Goal: Entertainment & Leisure: Consume media (video, audio)

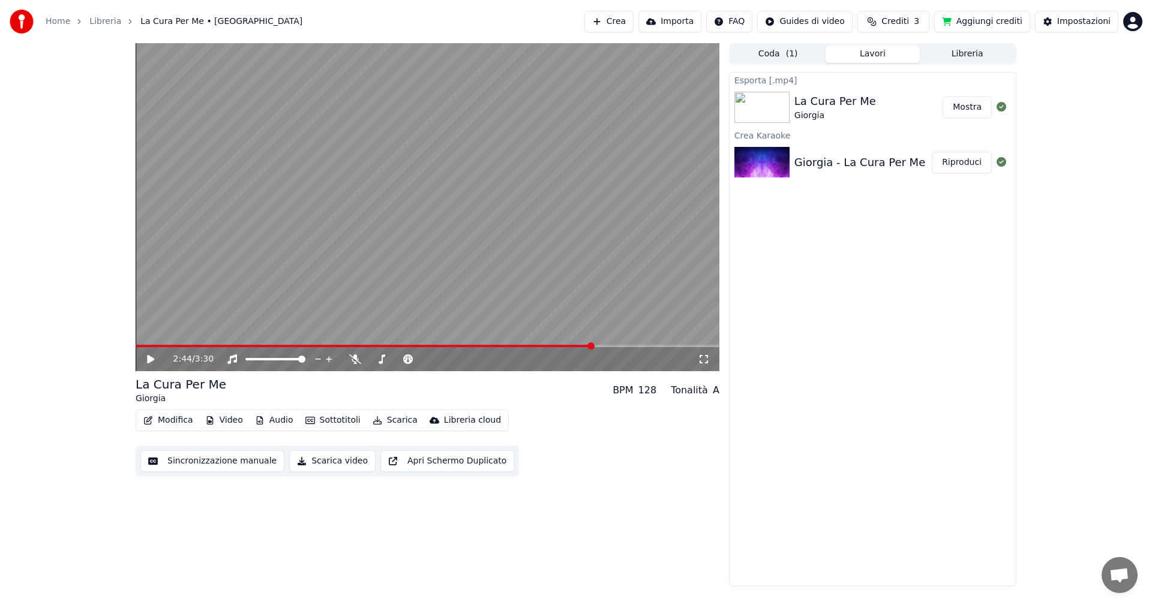
click at [961, 55] on button "Libreria" at bounding box center [967, 54] width 95 height 17
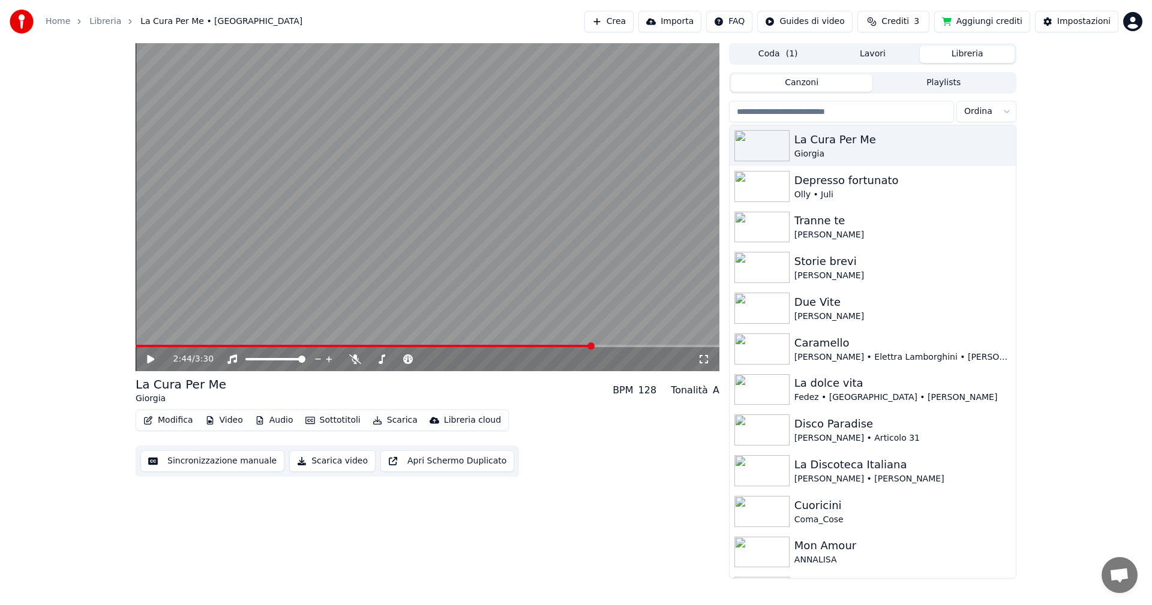
click at [966, 25] on button "Aggiungi crediti" at bounding box center [982, 22] width 96 height 22
click at [767, 55] on button "Coda ( 1 )" at bounding box center [778, 54] width 95 height 17
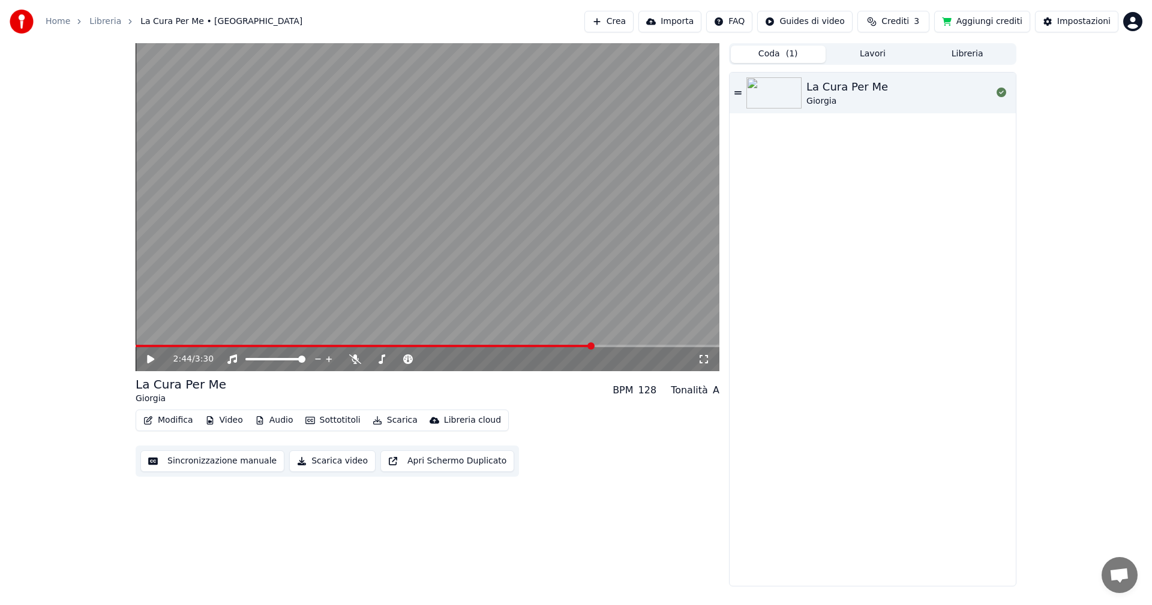
click at [781, 92] on img at bounding box center [773, 92] width 55 height 31
click at [357, 356] on body "Home Libreria La Cura Per Me • [PERSON_NAME] Importa FAQ Guides di video Credit…" at bounding box center [576, 302] width 1152 height 605
click at [350, 356] on icon at bounding box center [355, 360] width 12 height 10
click at [198, 343] on video at bounding box center [428, 207] width 584 height 328
click at [198, 346] on span at bounding box center [428, 346] width 584 height 2
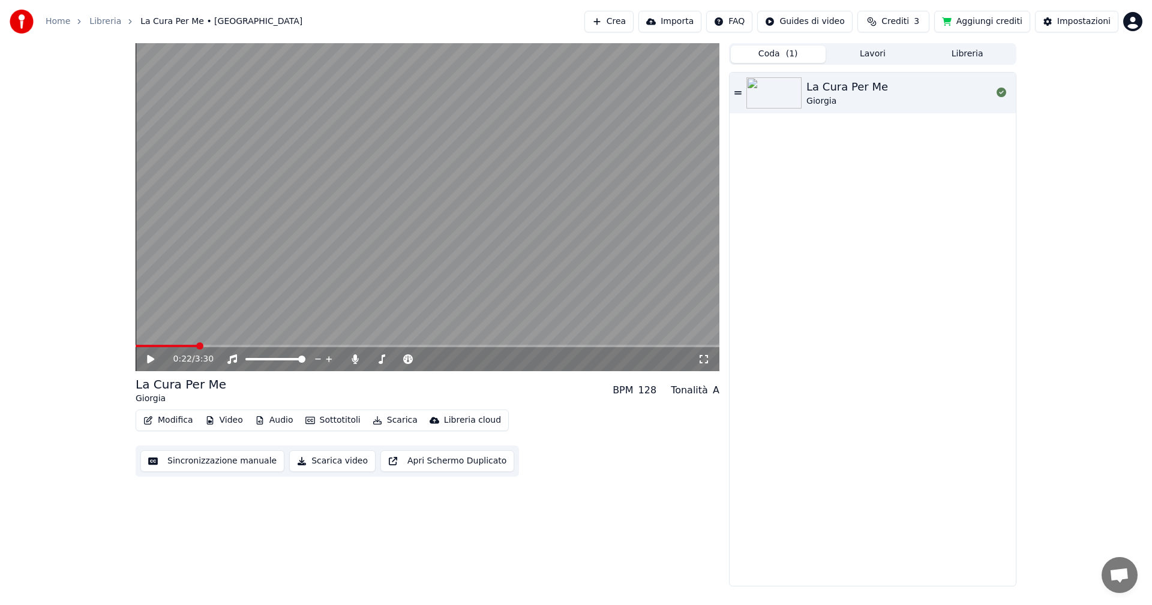
click at [155, 359] on icon at bounding box center [159, 360] width 28 height 10
click at [150, 357] on icon at bounding box center [151, 359] width 6 height 7
click at [454, 472] on button "Apri Schermo Duplicato" at bounding box center [447, 462] width 134 height 22
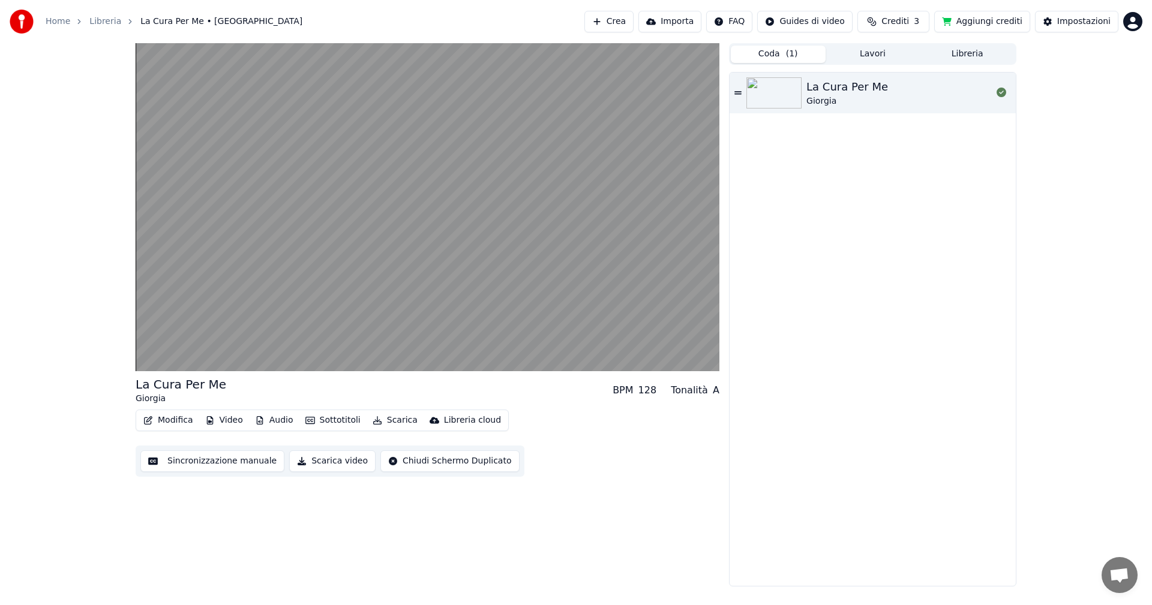
click at [448, 468] on button "Chiudi Schermo Duplicato" at bounding box center [449, 462] width 139 height 22
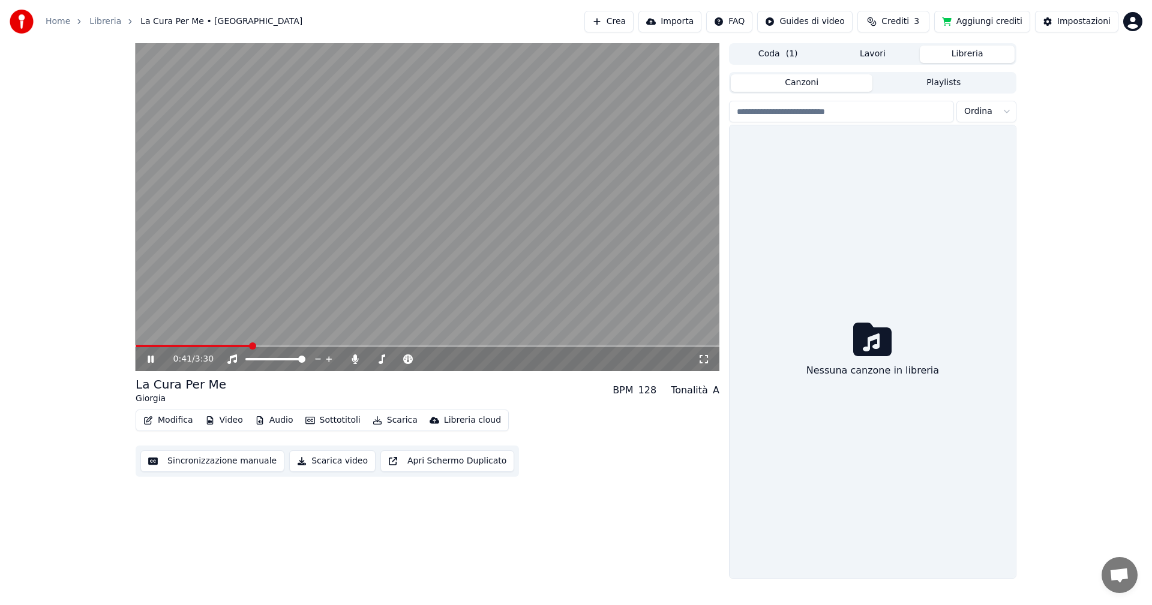
click at [958, 52] on button "Libreria" at bounding box center [967, 54] width 95 height 17
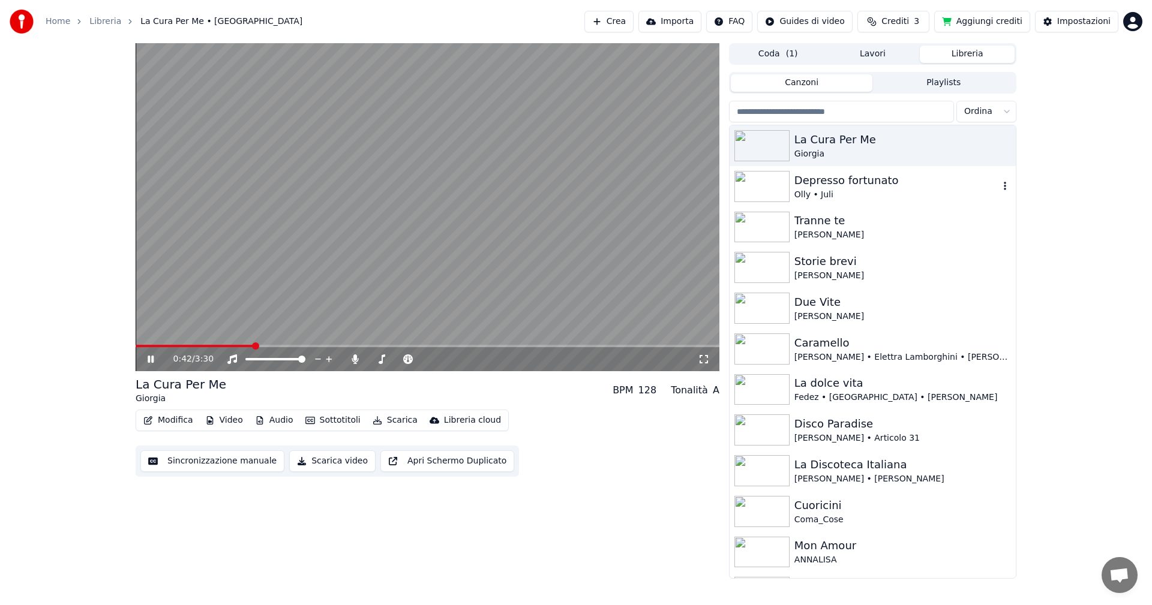
click at [767, 183] on img at bounding box center [761, 186] width 55 height 31
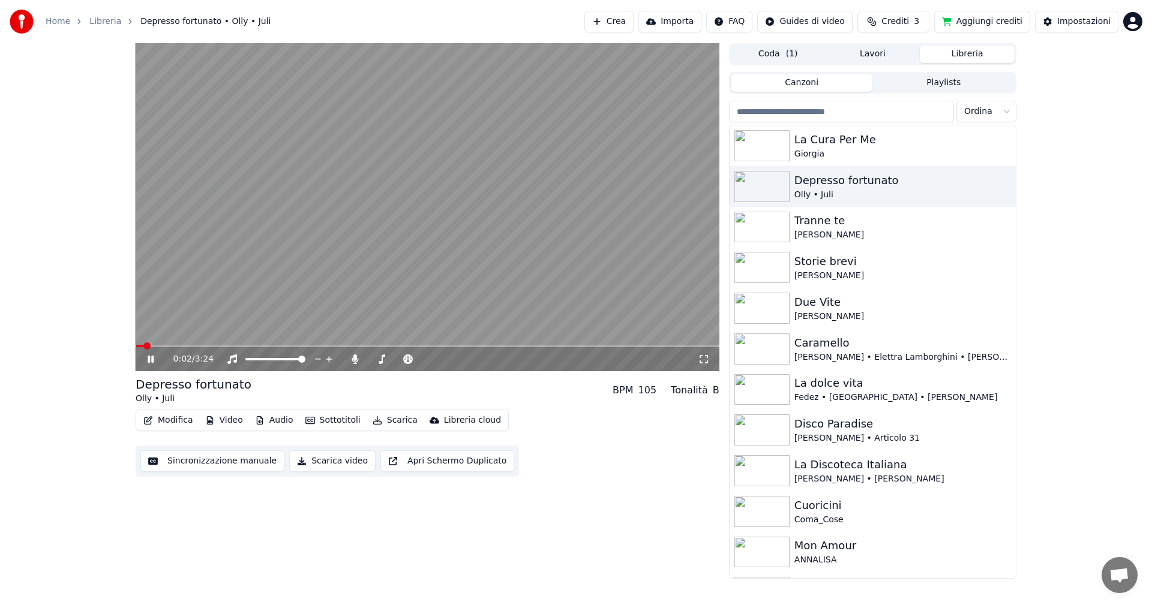
click at [161, 349] on div "0:02 / 3:24" at bounding box center [428, 359] width 584 height 24
click at [165, 347] on span at bounding box center [428, 346] width 584 height 2
click at [762, 229] on img at bounding box center [761, 227] width 55 height 31
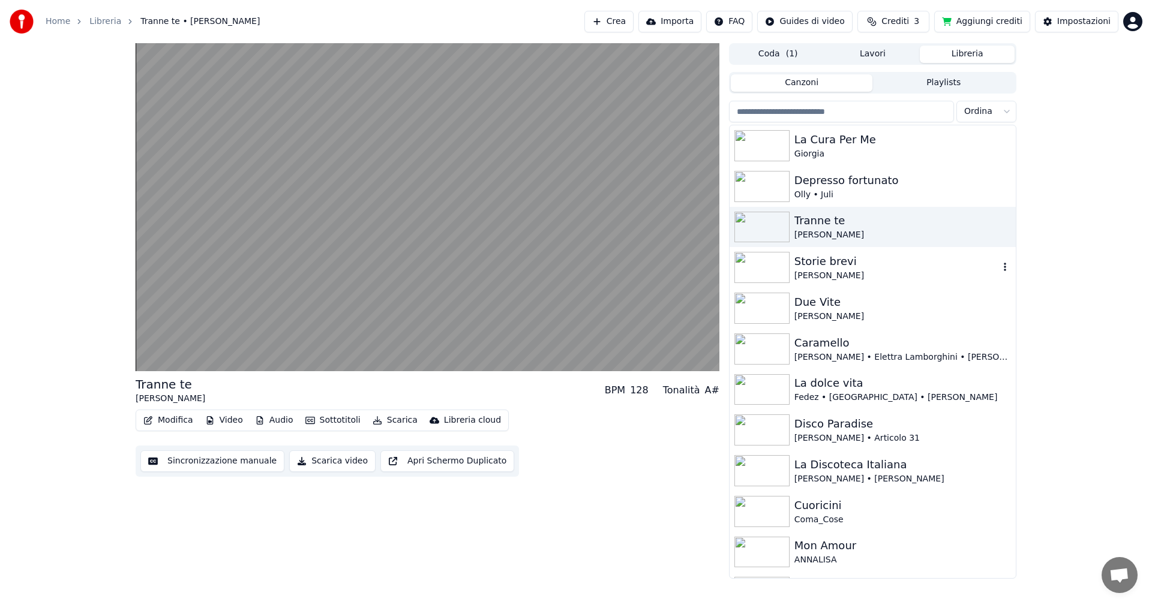
click at [767, 266] on img at bounding box center [761, 267] width 55 height 31
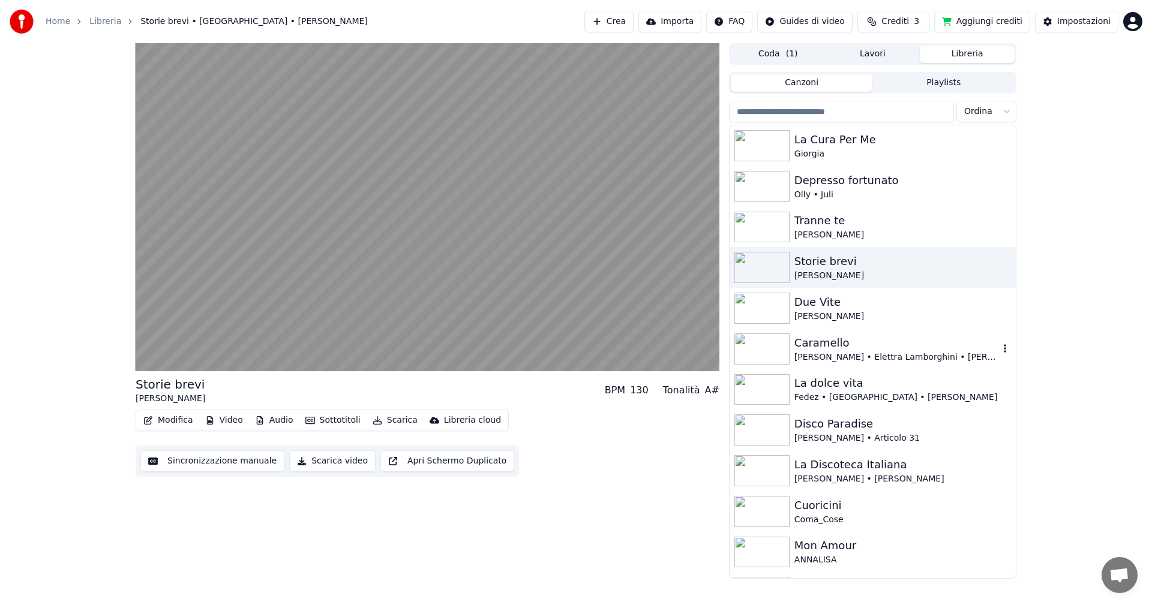
click at [767, 352] on img at bounding box center [761, 349] width 55 height 31
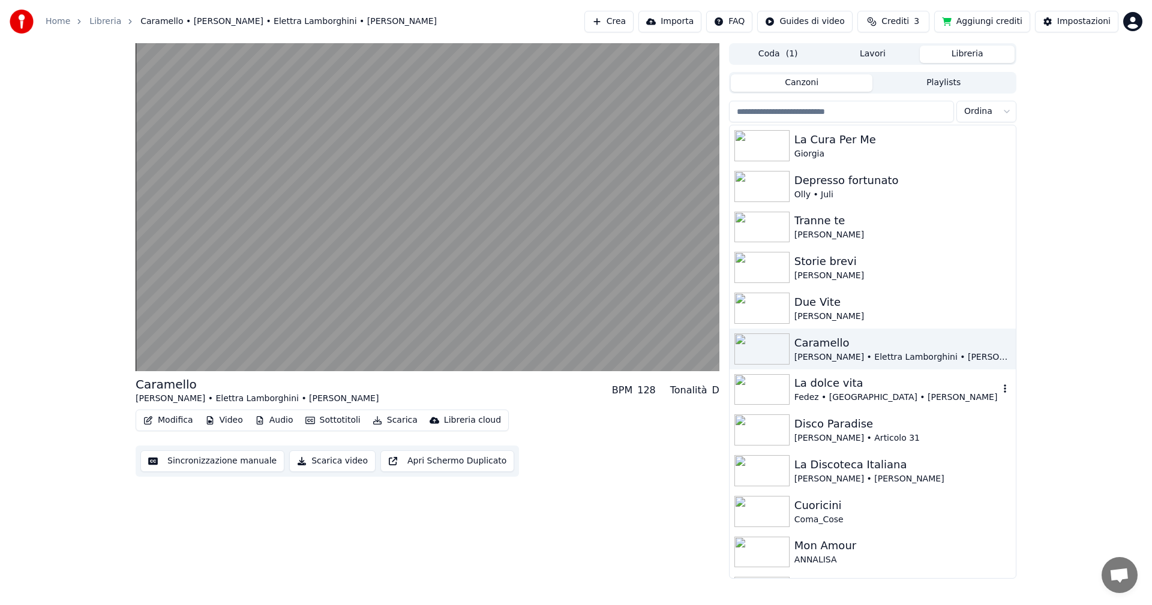
click at [767, 386] on img at bounding box center [761, 389] width 55 height 31
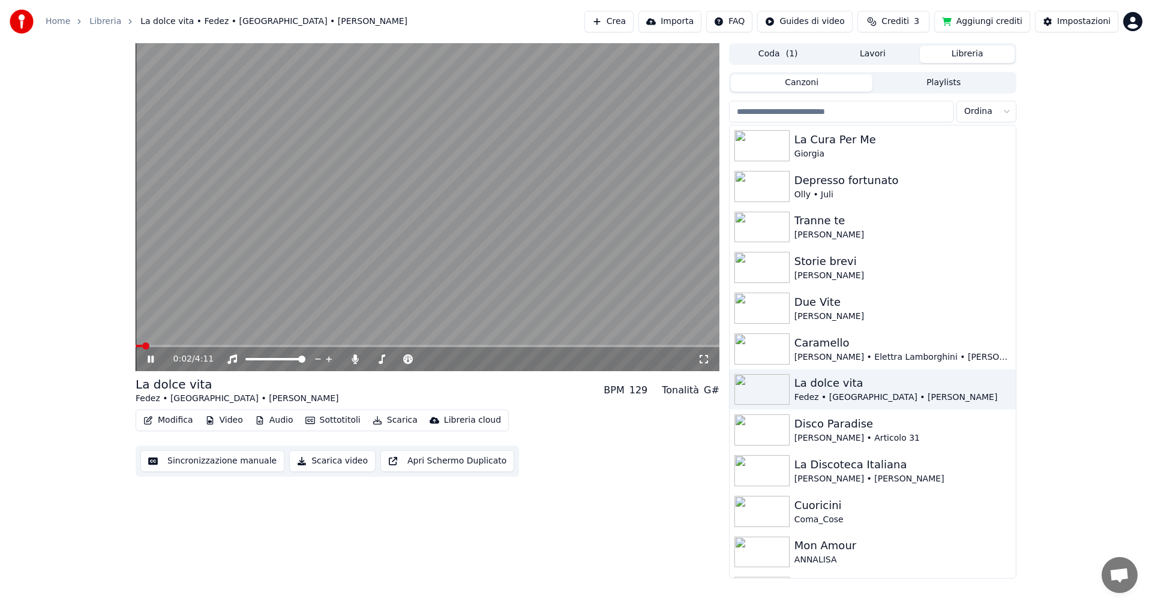
click at [154, 355] on icon at bounding box center [159, 360] width 28 height 10
